Goal: Task Accomplishment & Management: Manage account settings

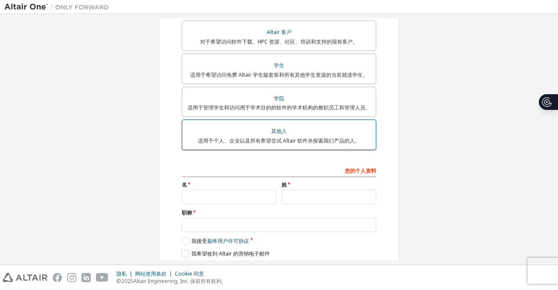
scroll to position [194, 0]
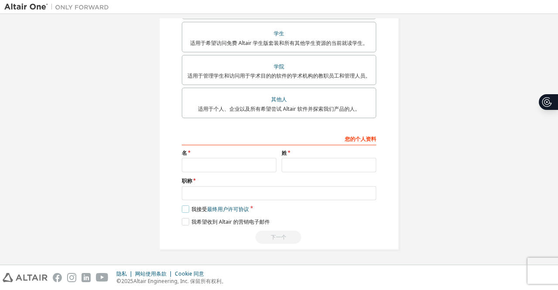
click at [188, 211] on label "我接受 最终用户许可协议" at bounding box center [215, 208] width 67 height 7
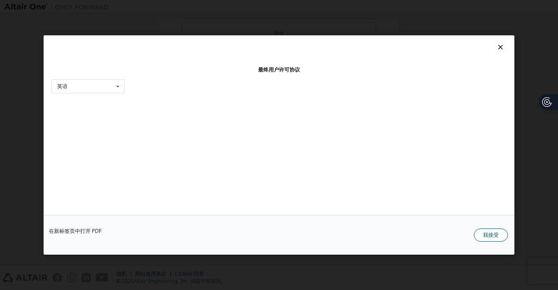
click at [453, 233] on font "我接受" at bounding box center [491, 234] width 16 height 7
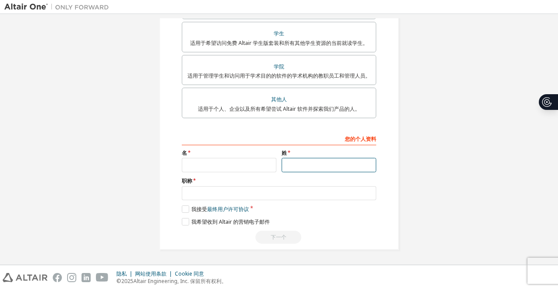
click at [300, 171] on input "text" at bounding box center [329, 165] width 95 height 14
type input "*"
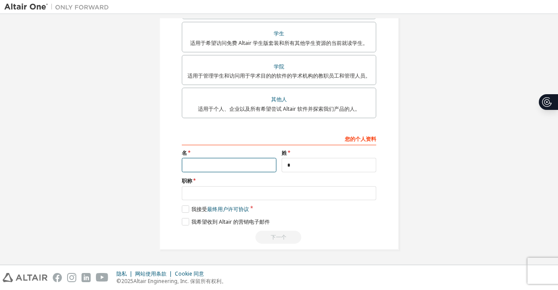
click at [206, 167] on input "text" at bounding box center [229, 165] width 95 height 14
type input "**"
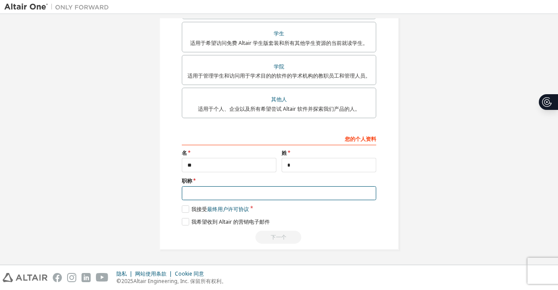
click at [237, 192] on input "text" at bounding box center [279, 193] width 195 height 14
type input "**"
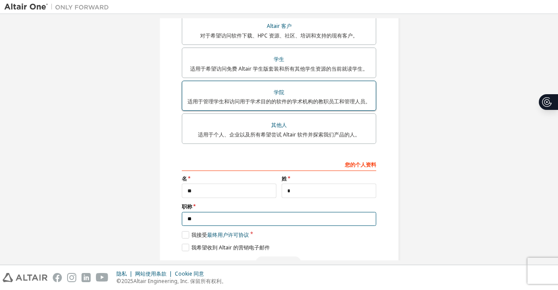
scroll to position [20, 0]
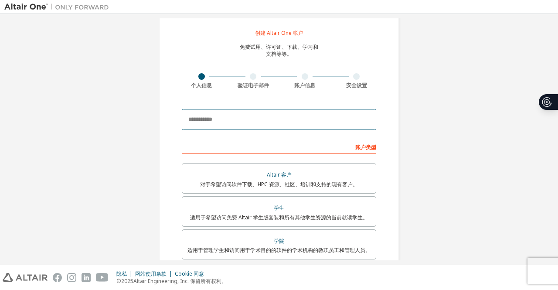
click at [242, 111] on input "email" at bounding box center [279, 119] width 195 height 21
type input "**********"
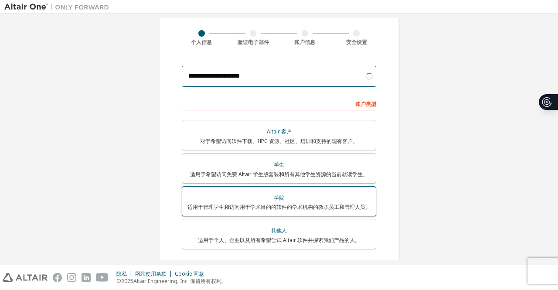
scroll to position [0, 0]
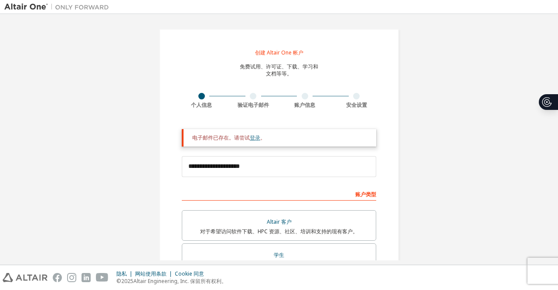
click at [252, 139] on font "登录" at bounding box center [255, 137] width 10 height 7
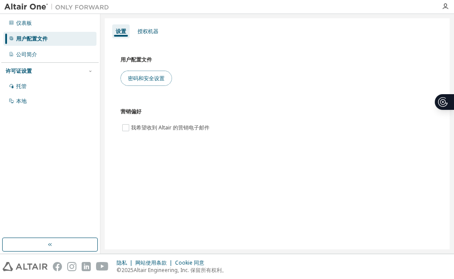
click at [140, 85] on button "密码和安全设置" at bounding box center [145, 78] width 51 height 15
click at [166, 80] on button "密码和安全设置" at bounding box center [145, 78] width 51 height 15
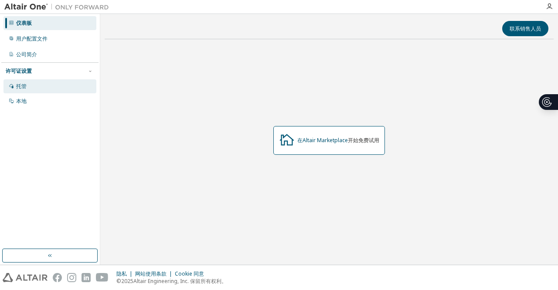
click at [60, 89] on div "托管" at bounding box center [49, 86] width 93 height 14
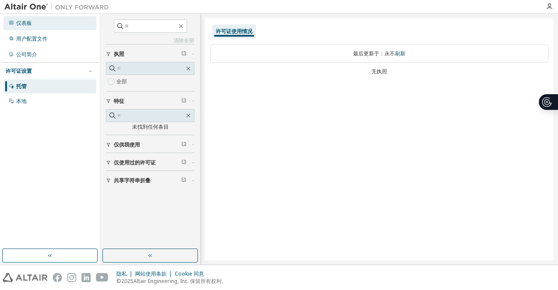
click at [57, 23] on div "仪表板" at bounding box center [49, 23] width 93 height 14
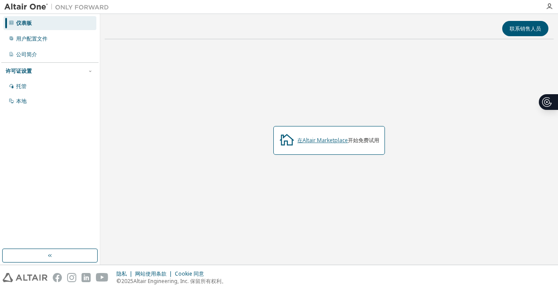
click at [331, 142] on font "在Altair Marketplace" at bounding box center [323, 140] width 51 height 7
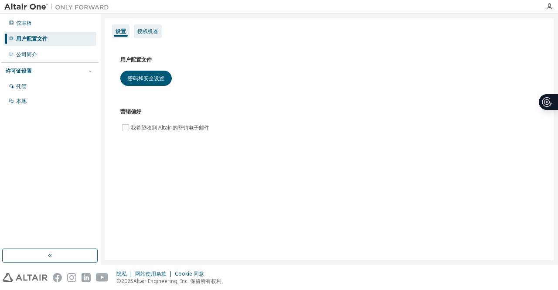
click at [149, 35] on div "授权机器" at bounding box center [148, 31] width 28 height 14
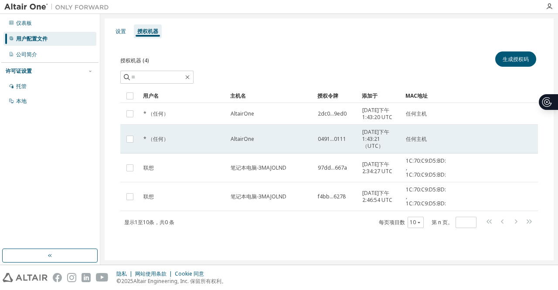
scroll to position [3, 0]
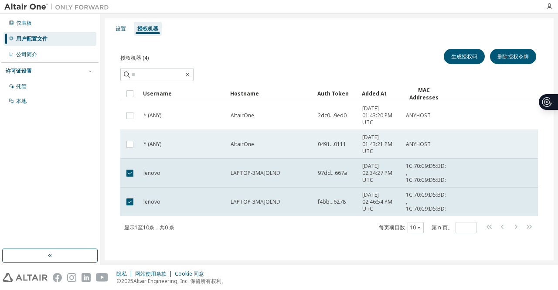
click at [129, 148] on td at bounding box center [129, 144] width 19 height 29
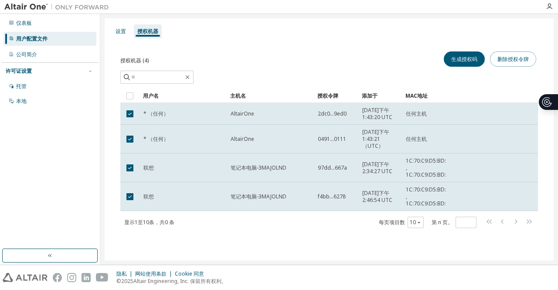
click at [511, 60] on font "删除授权令牌" at bounding box center [513, 58] width 31 height 7
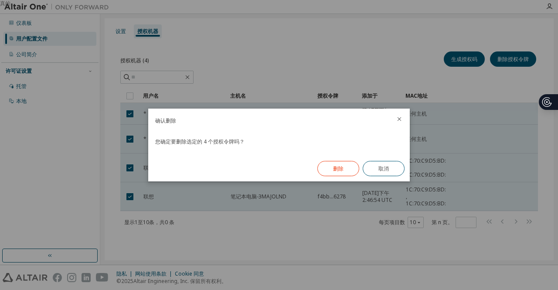
click at [333, 170] on font "删除" at bounding box center [338, 168] width 10 height 7
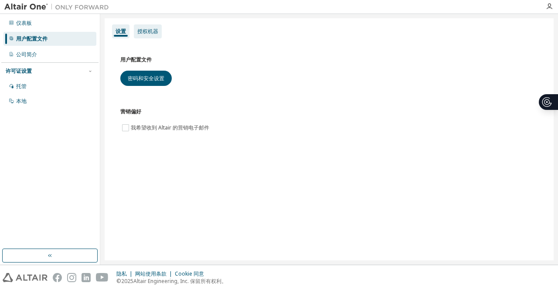
click at [142, 30] on font "授权机器" at bounding box center [147, 30] width 21 height 7
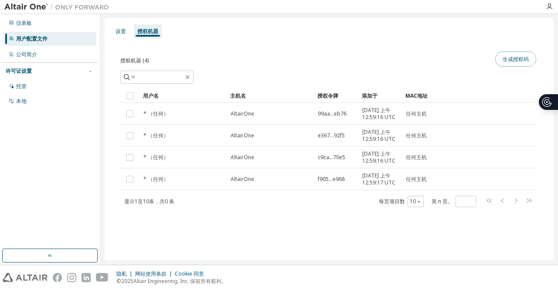
click at [516, 66] on button "生成授权码" at bounding box center [516, 58] width 41 height 15
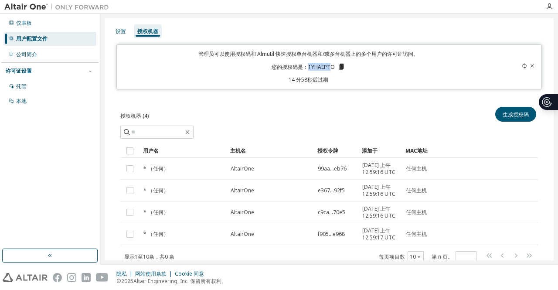
drag, startPoint x: 306, startPoint y: 67, endPoint x: 330, endPoint y: 70, distance: 24.2
click at [330, 70] on p "您的授权码是： 1YHAEPTO" at bounding box center [309, 67] width 74 height 8
click at [342, 64] on icon at bounding box center [342, 67] width 8 height 8
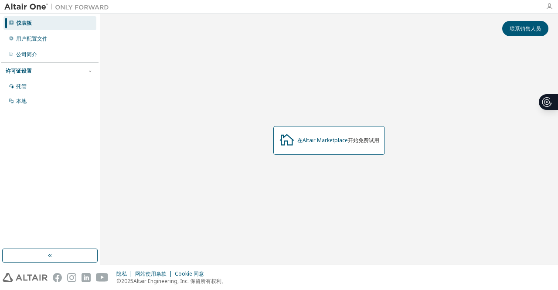
click at [548, 8] on icon "button" at bounding box center [549, 6] width 7 height 7
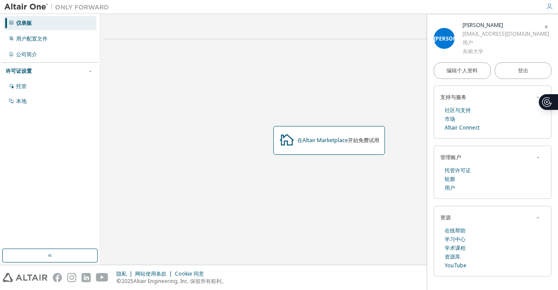
click at [538, 158] on icon "button" at bounding box center [538, 157] width 5 height 5
click at [449, 188] on font "用户" at bounding box center [450, 187] width 10 height 7
click at [538, 159] on span "button" at bounding box center [538, 157] width 9 height 10
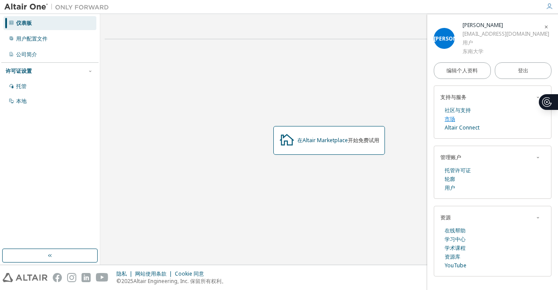
click at [453, 117] on font "市场" at bounding box center [450, 118] width 10 height 7
click at [52, 84] on div "托管" at bounding box center [49, 86] width 93 height 14
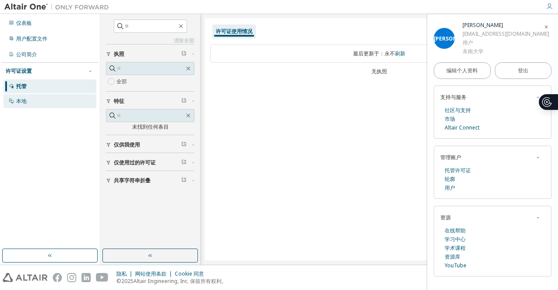
click at [47, 102] on div "本地" at bounding box center [49, 101] width 93 height 14
